Goal: Information Seeking & Learning: Learn about a topic

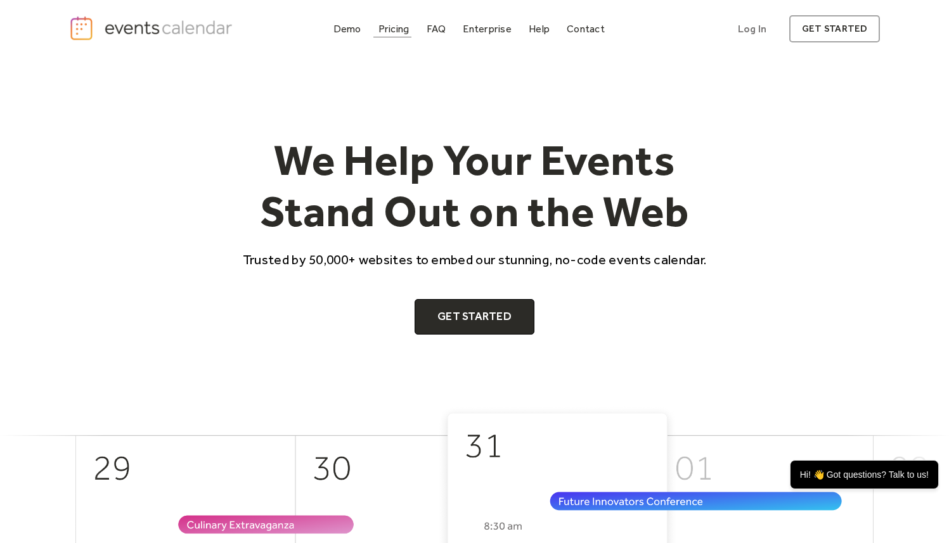
click at [396, 29] on div "Pricing" at bounding box center [393, 28] width 31 height 7
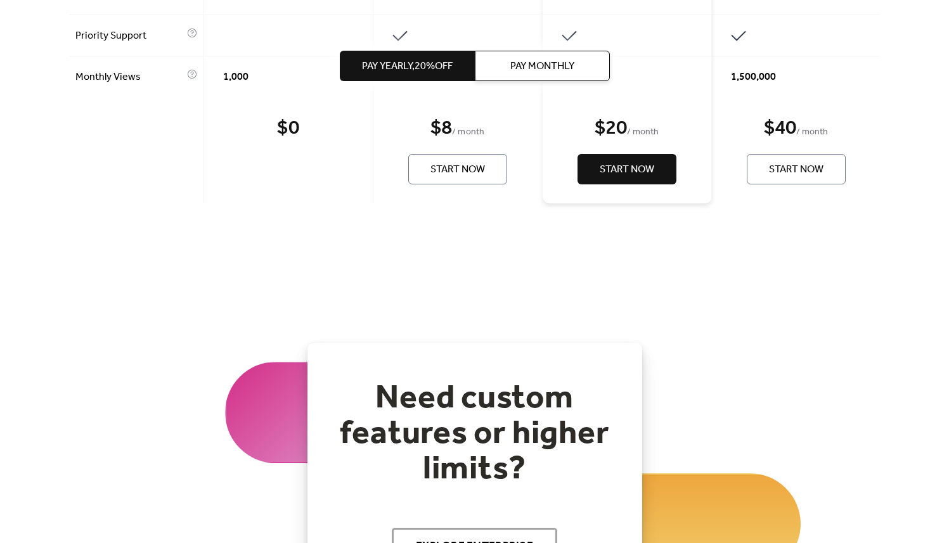
scroll to position [1176, 0]
